Goal: Task Accomplishment & Management: Use online tool/utility

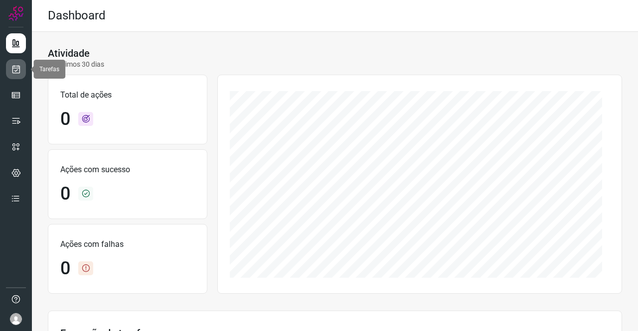
click at [12, 70] on icon at bounding box center [16, 69] width 10 height 10
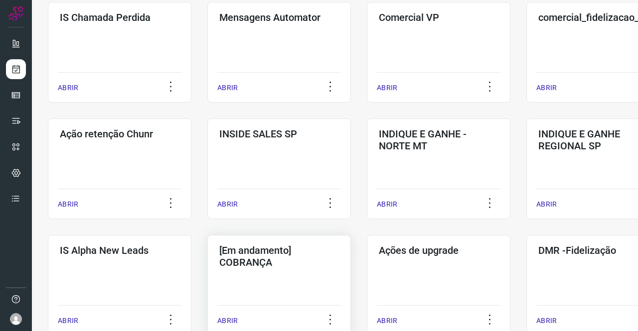
scroll to position [249, 0]
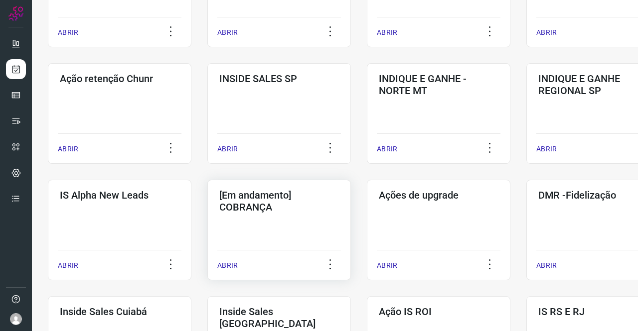
click at [280, 193] on h3 "[Em andamento] COBRANÇA" at bounding box center [279, 201] width 120 height 24
click at [286, 201] on h3 "[Em andamento] COBRANÇA" at bounding box center [279, 201] width 120 height 24
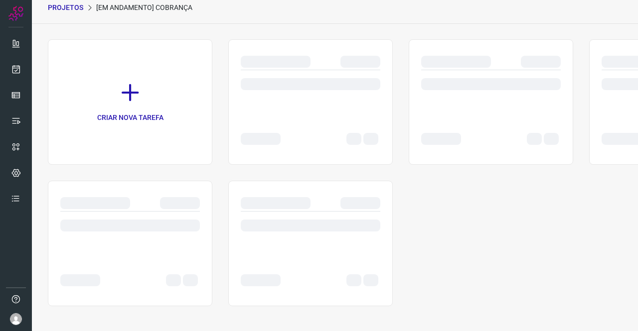
scroll to position [40, 0]
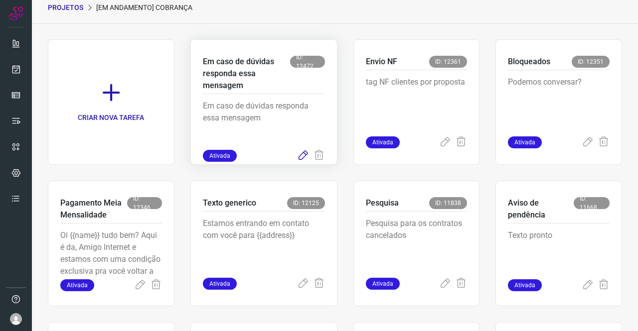
click at [302, 157] on icon at bounding box center [303, 156] width 12 height 12
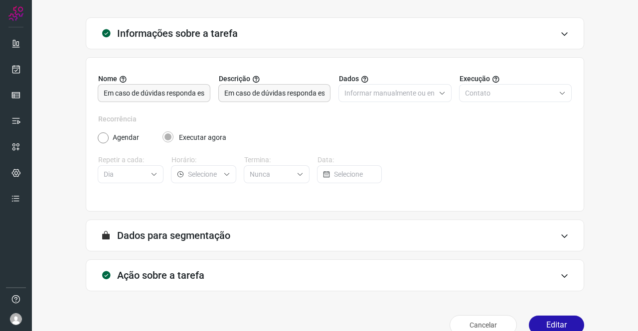
type input "Texto generico"
type input "Cobrança"
click at [178, 258] on form "A segmentação de dados está desabilitada porque a opção de envio manual foi sel…" at bounding box center [335, 240] width 498 height 40
click at [178, 263] on div "Ação sobre a tarefa" at bounding box center [335, 276] width 498 height 32
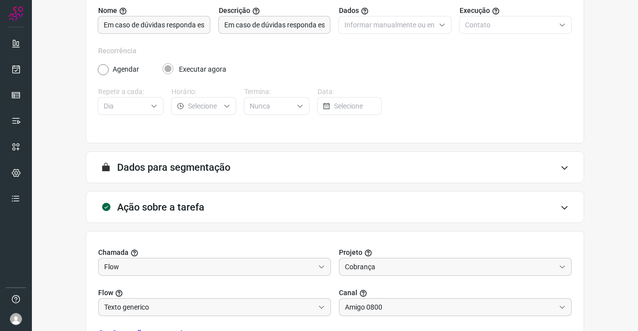
scroll to position [215, 0]
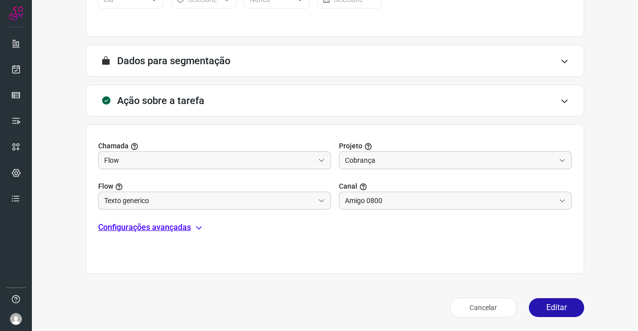
click at [152, 227] on p "Configurações avançadas" at bounding box center [144, 228] width 93 height 12
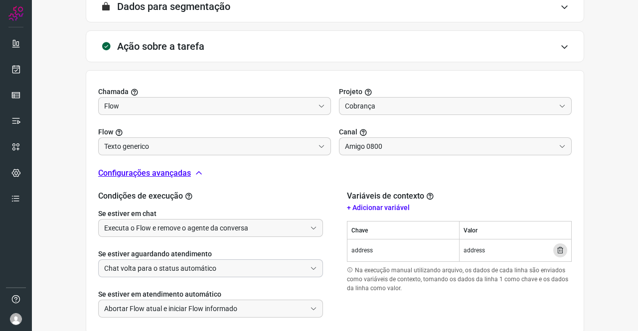
scroll to position [314, 0]
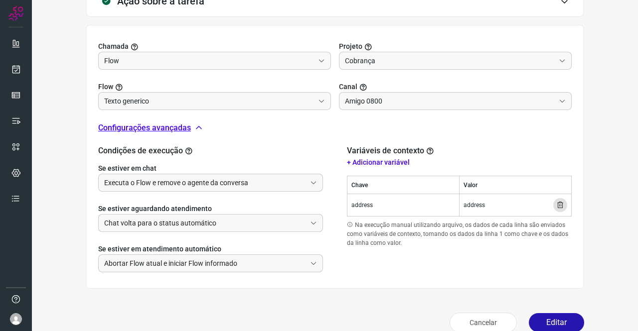
drag, startPoint x: 136, startPoint y: 165, endPoint x: 138, endPoint y: 170, distance: 5.4
click at [136, 167] on label "Se estiver em chat" at bounding box center [210, 168] width 225 height 10
click at [143, 178] on input "Executa o Flow e remove o agente da conversa" at bounding box center [205, 182] width 202 height 17
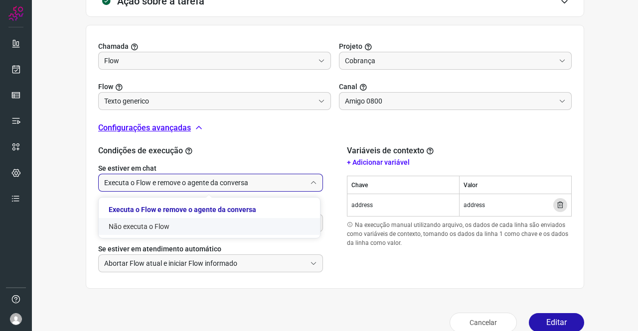
click at [141, 226] on li "Não executa o Flow" at bounding box center [209, 226] width 221 height 17
type input "Não executa o Flow"
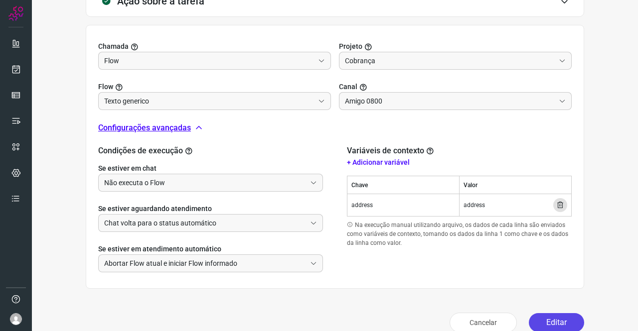
click at [542, 325] on button "Editar" at bounding box center [555, 322] width 55 height 19
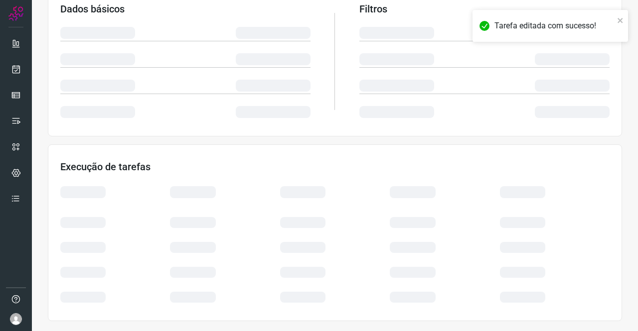
scroll to position [181, 0]
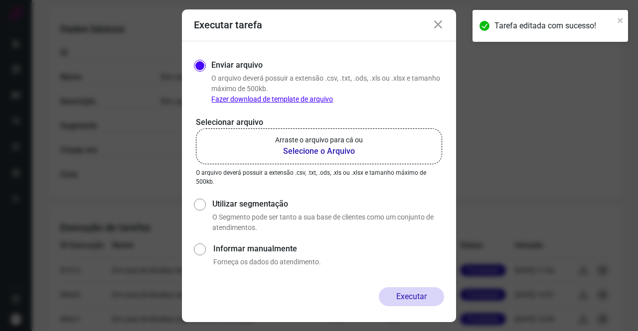
click at [312, 143] on p "Arraste o arquivo para cá ou" at bounding box center [319, 140] width 88 height 10
click at [0, 0] on input "Arraste o arquivo para cá ou Selecione o Arquivo" at bounding box center [0, 0] width 0 height 0
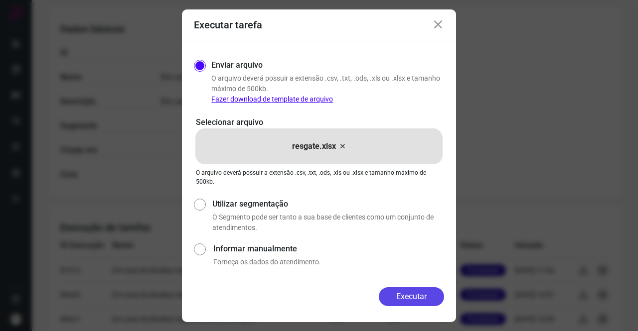
click at [431, 292] on button "Executar" at bounding box center [411, 296] width 65 height 19
